Goal: Navigation & Orientation: Find specific page/section

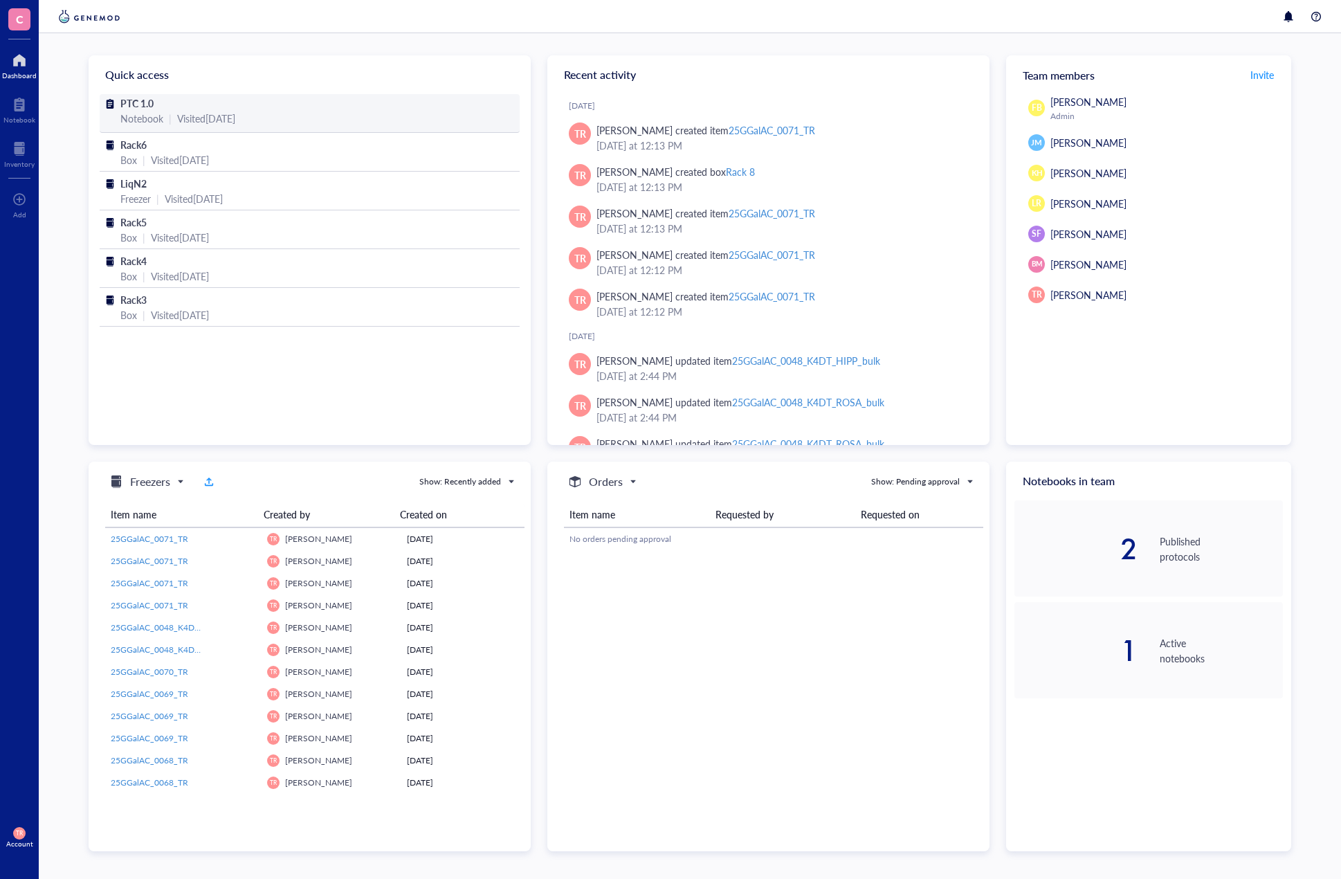
click at [137, 103] on span "PTC 1.0" at bounding box center [136, 103] width 33 height 14
